Goal: Task Accomplishment & Management: Complete application form

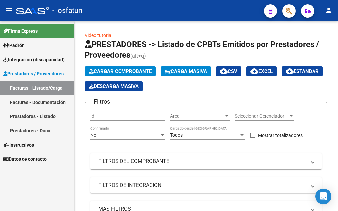
click at [16, 46] on span "Padrón" at bounding box center [13, 45] width 21 height 7
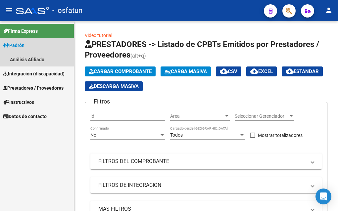
click at [22, 45] on span "Padrón" at bounding box center [13, 45] width 21 height 7
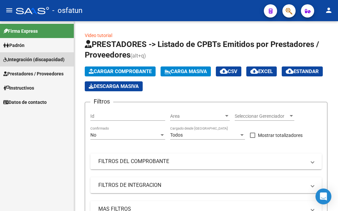
click at [22, 60] on span "Integración (discapacidad)" at bounding box center [33, 59] width 61 height 7
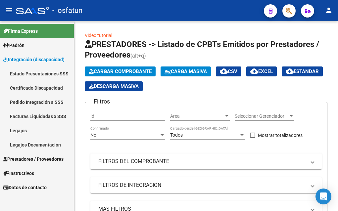
click at [23, 131] on link "Legajos" at bounding box center [37, 130] width 74 height 14
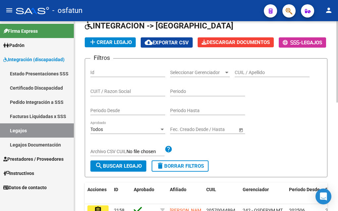
scroll to position [66, 0]
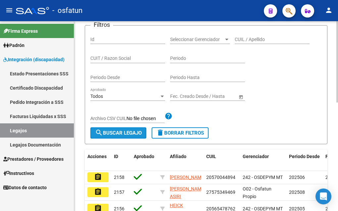
click at [124, 136] on span "search Buscar Legajo" at bounding box center [118, 133] width 47 height 6
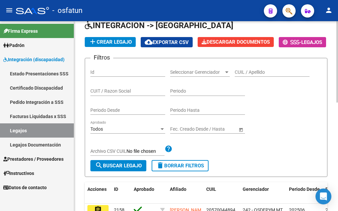
scroll to position [33, 0]
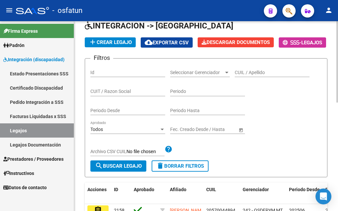
click at [251, 75] on input "CUIL / Apellido" at bounding box center [272, 73] width 75 height 6
type input "CACERES [PERSON_NAME]"
click at [117, 169] on span "search Buscar Legajo" at bounding box center [118, 166] width 47 height 6
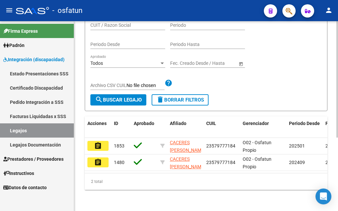
scroll to position [120, 0]
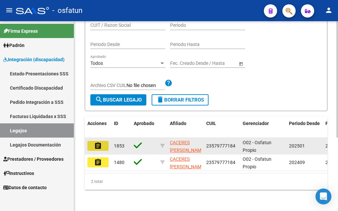
click at [99, 142] on mat-icon "assignment" at bounding box center [98, 146] width 8 height 8
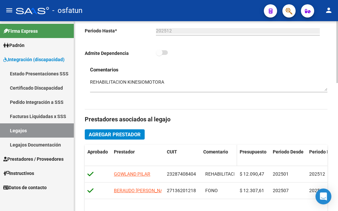
scroll to position [199, 0]
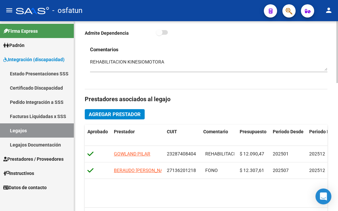
click at [117, 115] on span "Agregar Prestador" at bounding box center [115, 115] width 52 height 6
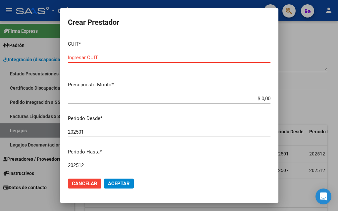
click at [76, 58] on input "Ingresar CUIT" at bounding box center [169, 58] width 202 height 6
type input "27-31882384-2"
click at [256, 99] on input "$ 0,00" at bounding box center [169, 99] width 202 height 6
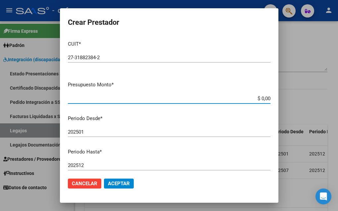
click at [256, 99] on input "$ 0,00" at bounding box center [169, 99] width 202 height 6
click at [255, 100] on input "$ 0,00" at bounding box center [169, 99] width 202 height 6
click at [265, 98] on input "$ 123.070,00" at bounding box center [169, 99] width 202 height 6
type input "$ 12.307,61"
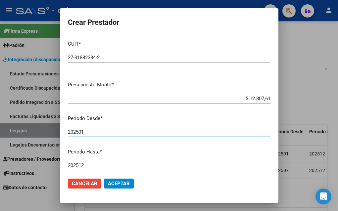
click at [85, 131] on input "202501" at bounding box center [169, 132] width 202 height 6
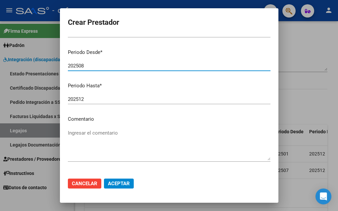
scroll to position [89, 0]
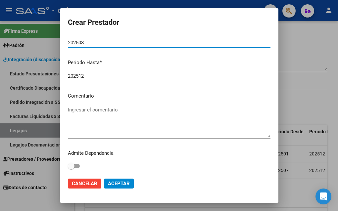
type input "202508"
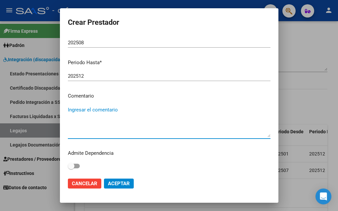
click at [71, 111] on textarea "Ingresar el comentario" at bounding box center [169, 121] width 202 height 31
type textarea "t"
type textarea "TERAPIA OCUPACIONAL"
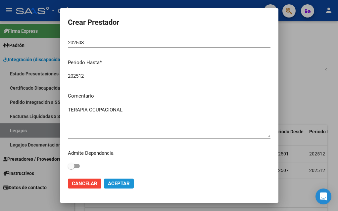
click at [116, 185] on span "Aceptar" at bounding box center [119, 184] width 22 height 6
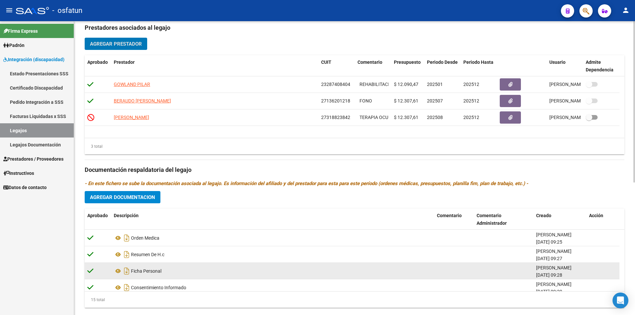
scroll to position [241, 0]
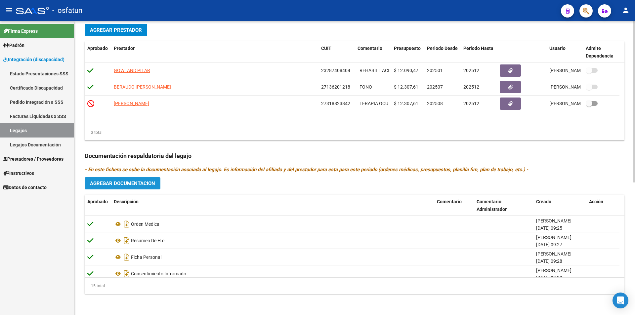
click at [125, 184] on span "Agregar Documentacion" at bounding box center [122, 184] width 65 height 6
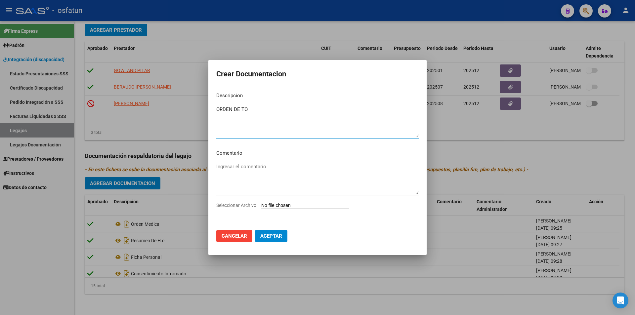
type textarea "ORDEN DE TO"
click at [268, 205] on input "Seleccionar Archivo" at bounding box center [305, 206] width 88 height 6
type input "C:\fakepath\orden TO Caceres L.pdf"
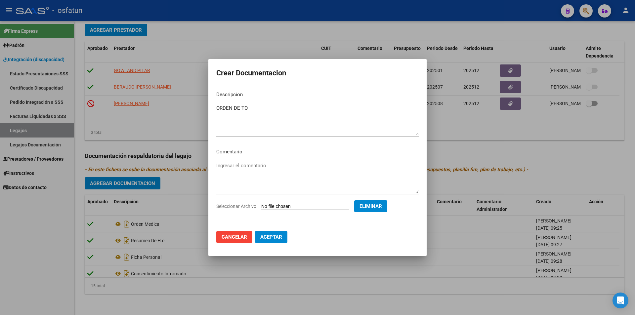
click at [271, 211] on span "Aceptar" at bounding box center [271, 237] width 22 height 6
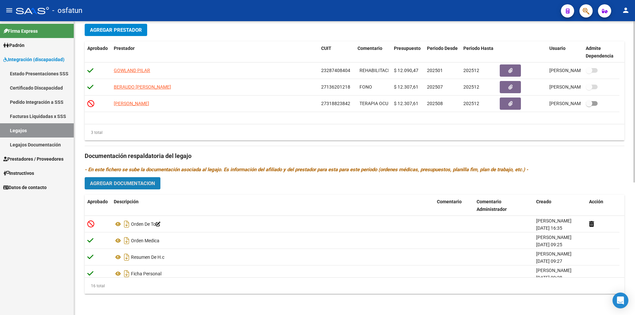
click at [139, 184] on span "Agregar Documentacion" at bounding box center [122, 184] width 65 height 6
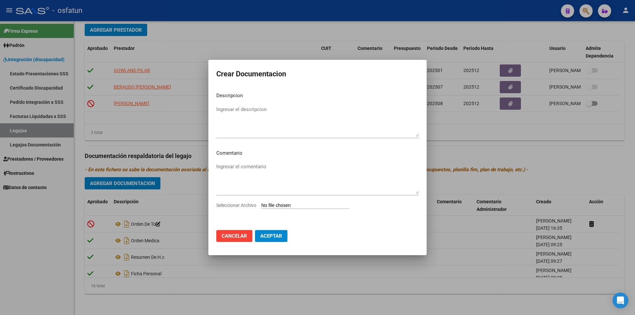
click at [296, 207] on input "Seleccionar Archivo" at bounding box center [305, 206] width 88 height 6
type input "C:\fakepath\presupuesto TO caceres.pdf"
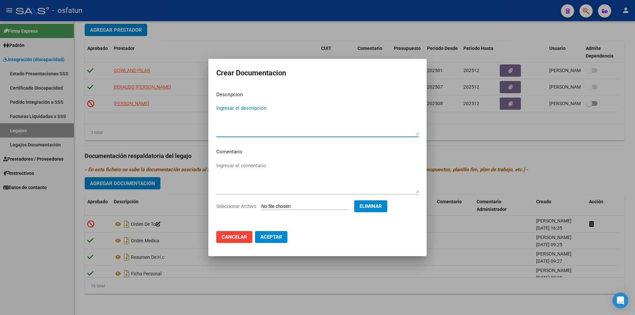
click at [225, 108] on textarea "Ingresar el descripcion" at bounding box center [317, 120] width 202 height 31
type textarea "p"
type textarea "Presupuesto TO"
click at [271, 211] on span "Aceptar" at bounding box center [271, 237] width 22 height 6
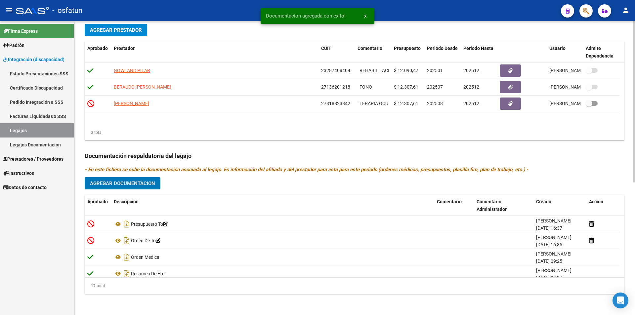
click at [127, 185] on span "Agregar Documentacion" at bounding box center [122, 184] width 65 height 6
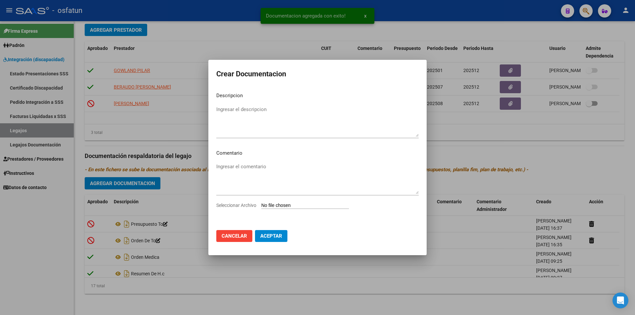
click at [279, 205] on input "Seleccionar Archivo" at bounding box center [305, 206] width 88 height 6
type input "C:\fakepath\convenio prest. Caceres L TO.pdf"
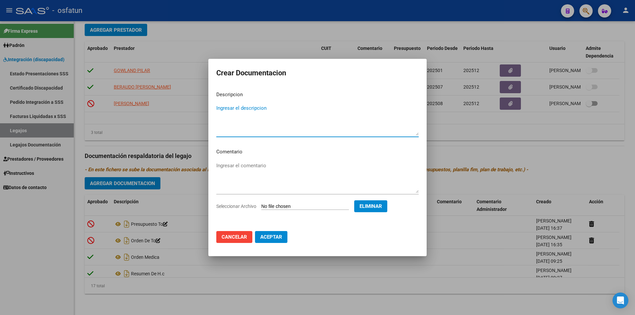
click at [218, 110] on textarea "Ingresar el descripcion" at bounding box center [317, 120] width 202 height 31
type textarea "Convenio prestacional TO"
click at [278, 211] on span "Aceptar" at bounding box center [271, 237] width 22 height 6
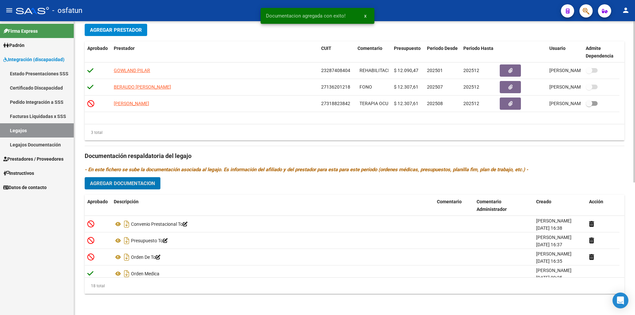
click at [126, 184] on span "Agregar Documentacion" at bounding box center [122, 184] width 65 height 6
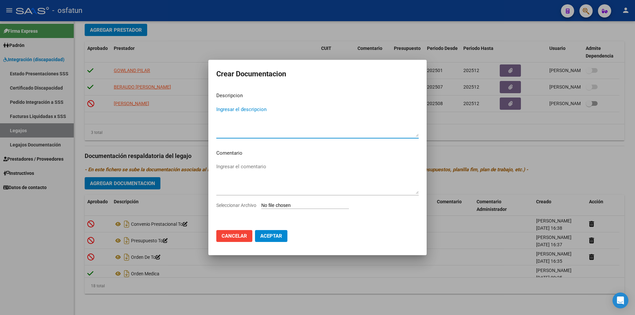
click at [290, 205] on input "Seleccionar Archivo" at bounding box center [305, 206] width 88 height 6
click at [337, 211] on div at bounding box center [317, 157] width 635 height 315
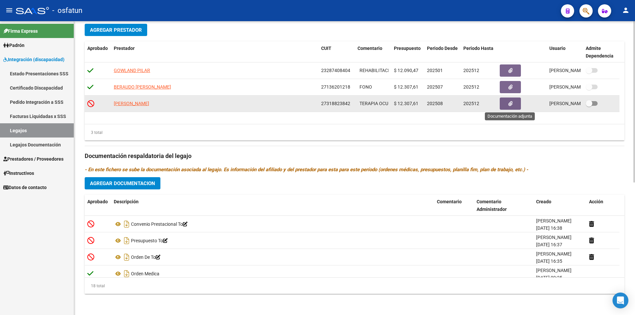
click at [337, 105] on icon "button" at bounding box center [511, 103] width 4 height 5
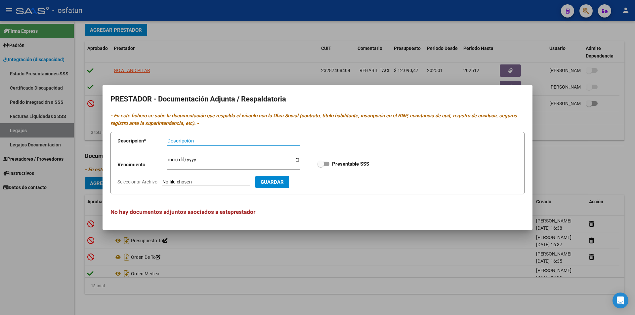
click at [176, 183] on input "Seleccionar Archivo" at bounding box center [206, 182] width 88 height 6
type input "C:\fakepath\doc TO Caceres L_merged.pdf"
click at [171, 142] on input "Descripción" at bounding box center [233, 141] width 133 height 6
type input "Documentación T.O"
click at [322, 184] on span "Guardar" at bounding box center [310, 182] width 23 height 6
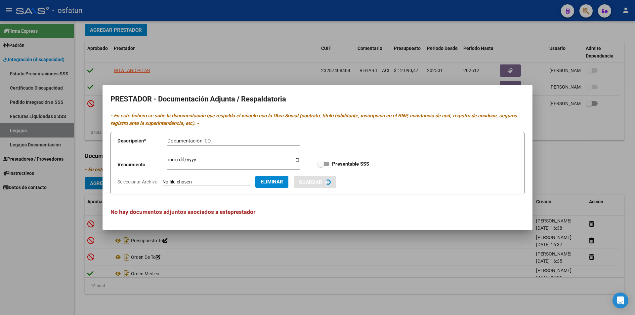
checkbox input "true"
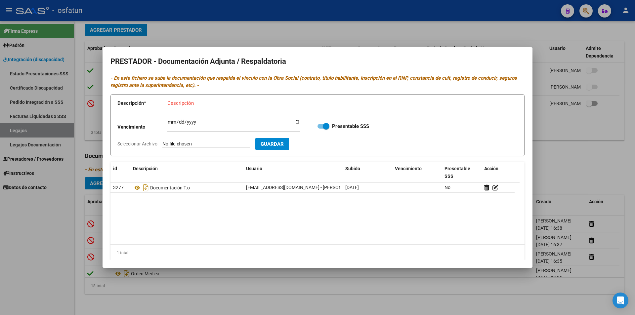
click at [337, 32] on div at bounding box center [317, 157] width 635 height 315
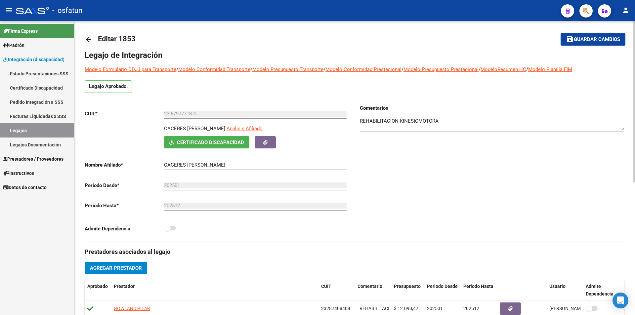
scroll to position [0, 0]
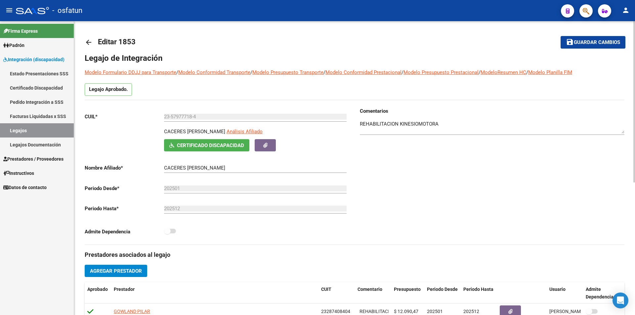
click at [337, 44] on span "Guardar cambios" at bounding box center [597, 43] width 46 height 6
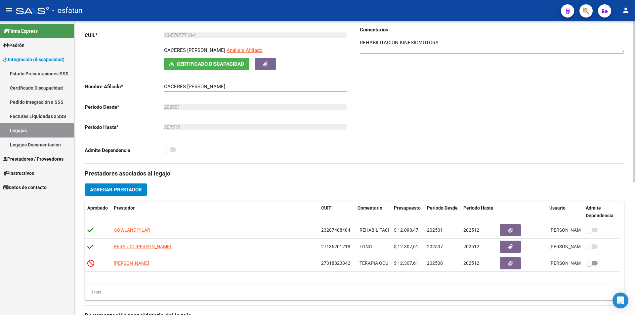
scroll to position [99, 0]
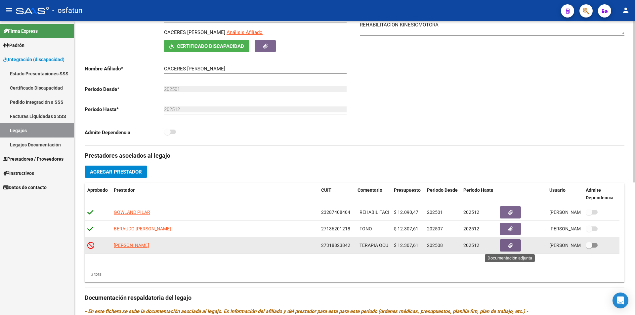
click at [337, 211] on button "button" at bounding box center [510, 246] width 21 height 12
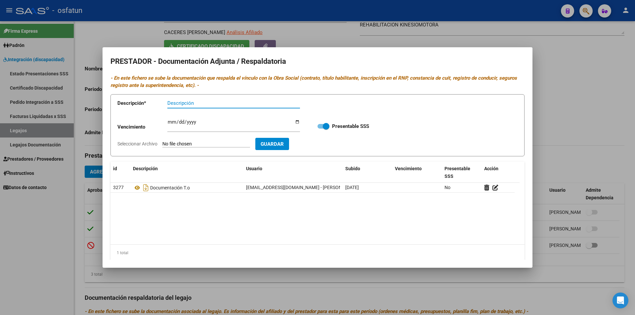
click at [50, 211] on div at bounding box center [317, 157] width 635 height 315
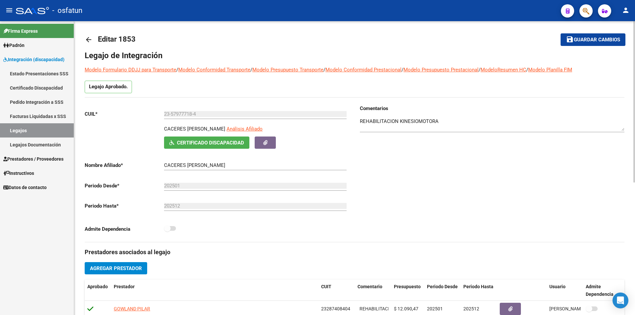
scroll to position [0, 0]
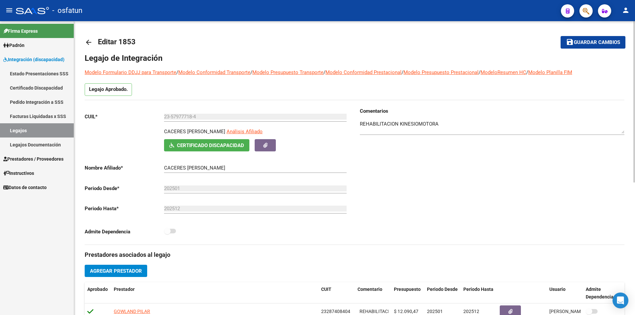
click at [337, 41] on span "Guardar cambios" at bounding box center [597, 43] width 46 height 6
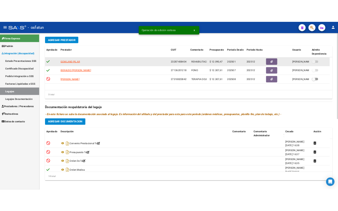
scroll to position [241, 0]
